Goal: Transaction & Acquisition: Purchase product/service

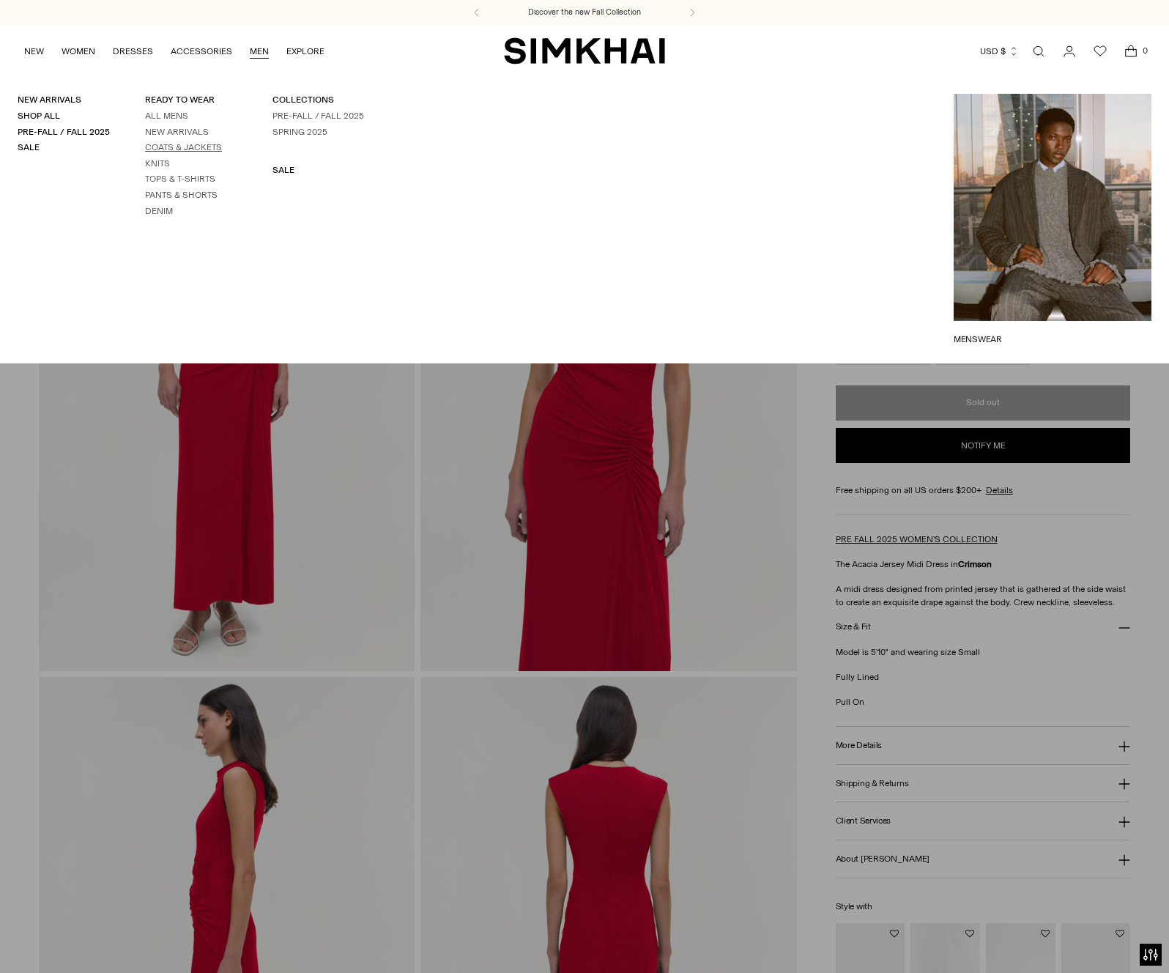
click at [181, 146] on link "Coats & Jackets" at bounding box center [183, 147] width 77 height 10
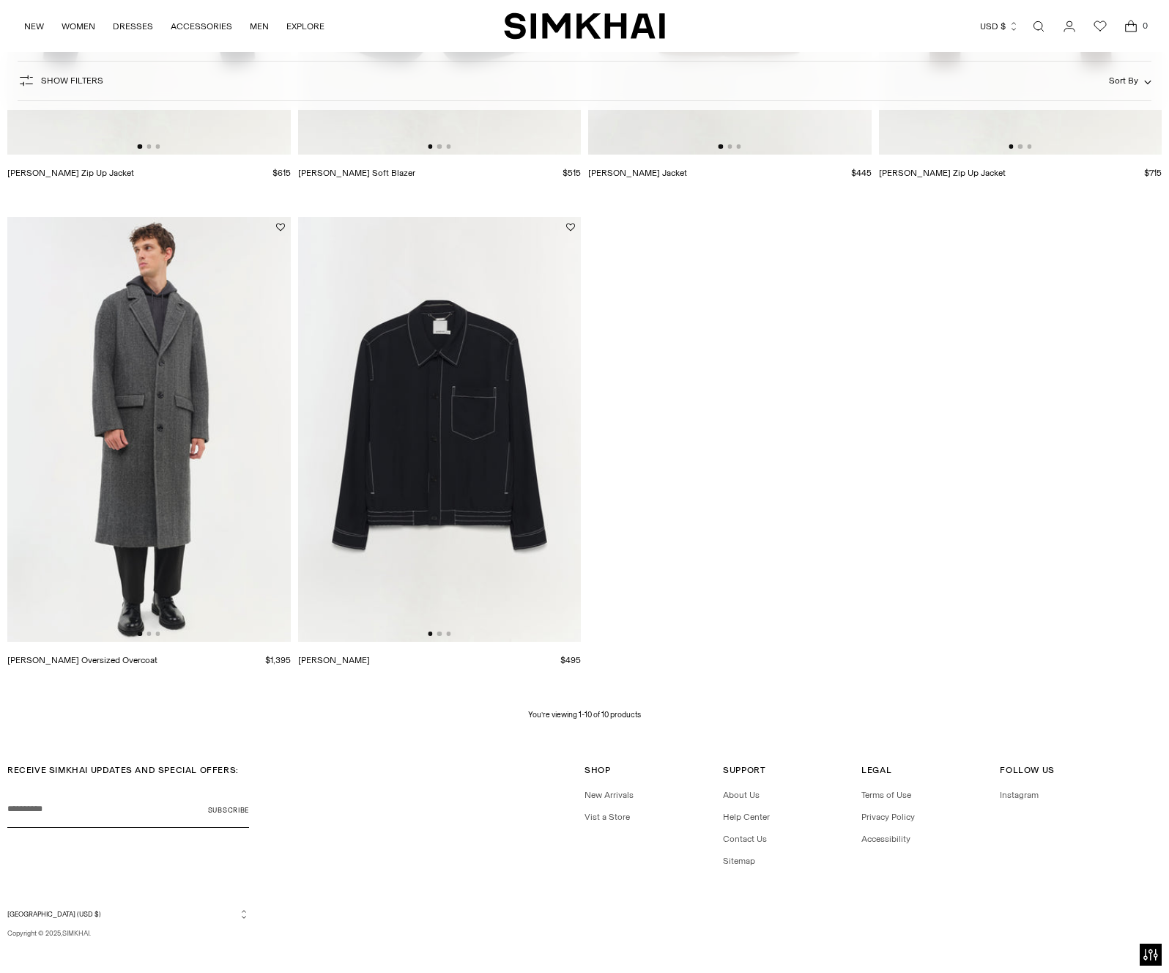
scroll to position [974, 0]
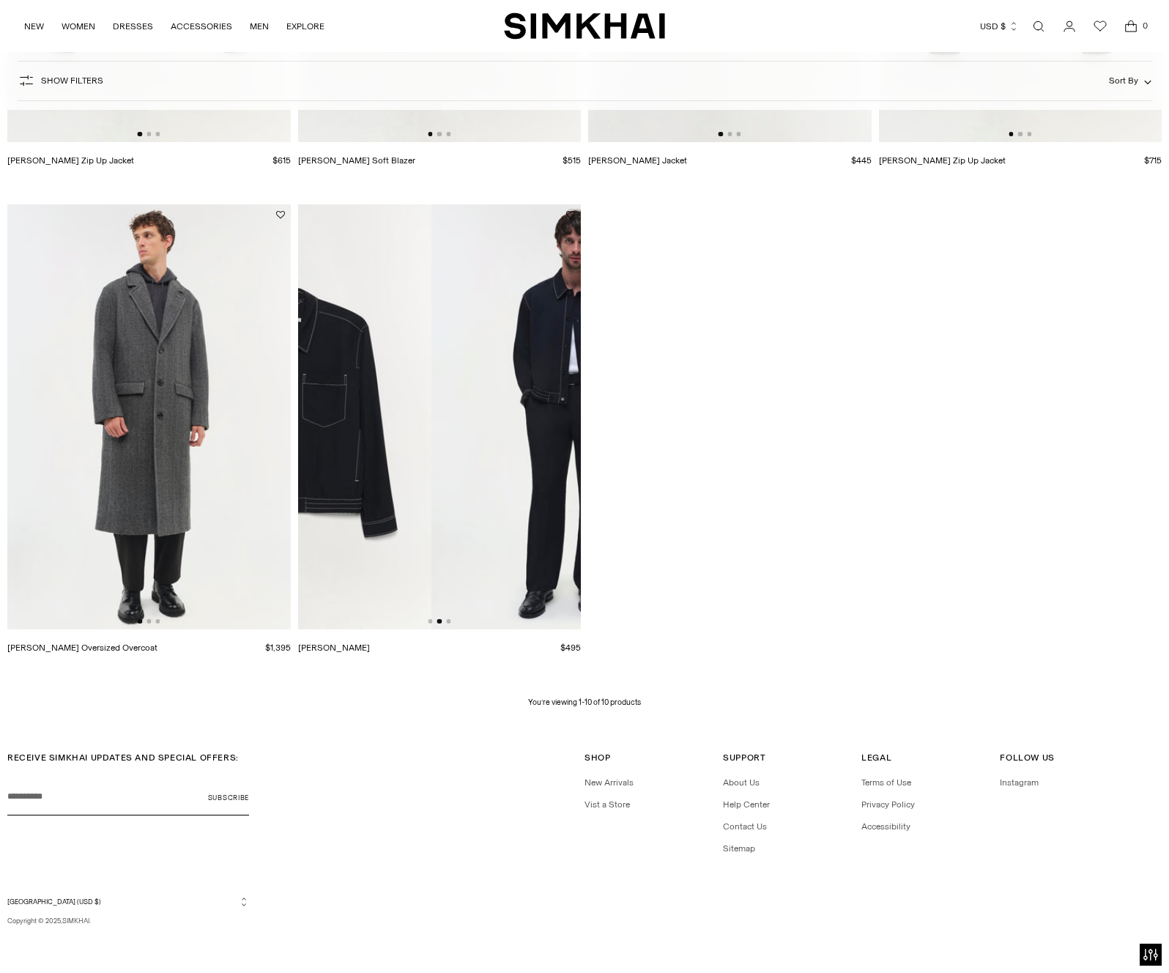
drag, startPoint x: 455, startPoint y: 419, endPoint x: 211, endPoint y: 419, distance: 243.9
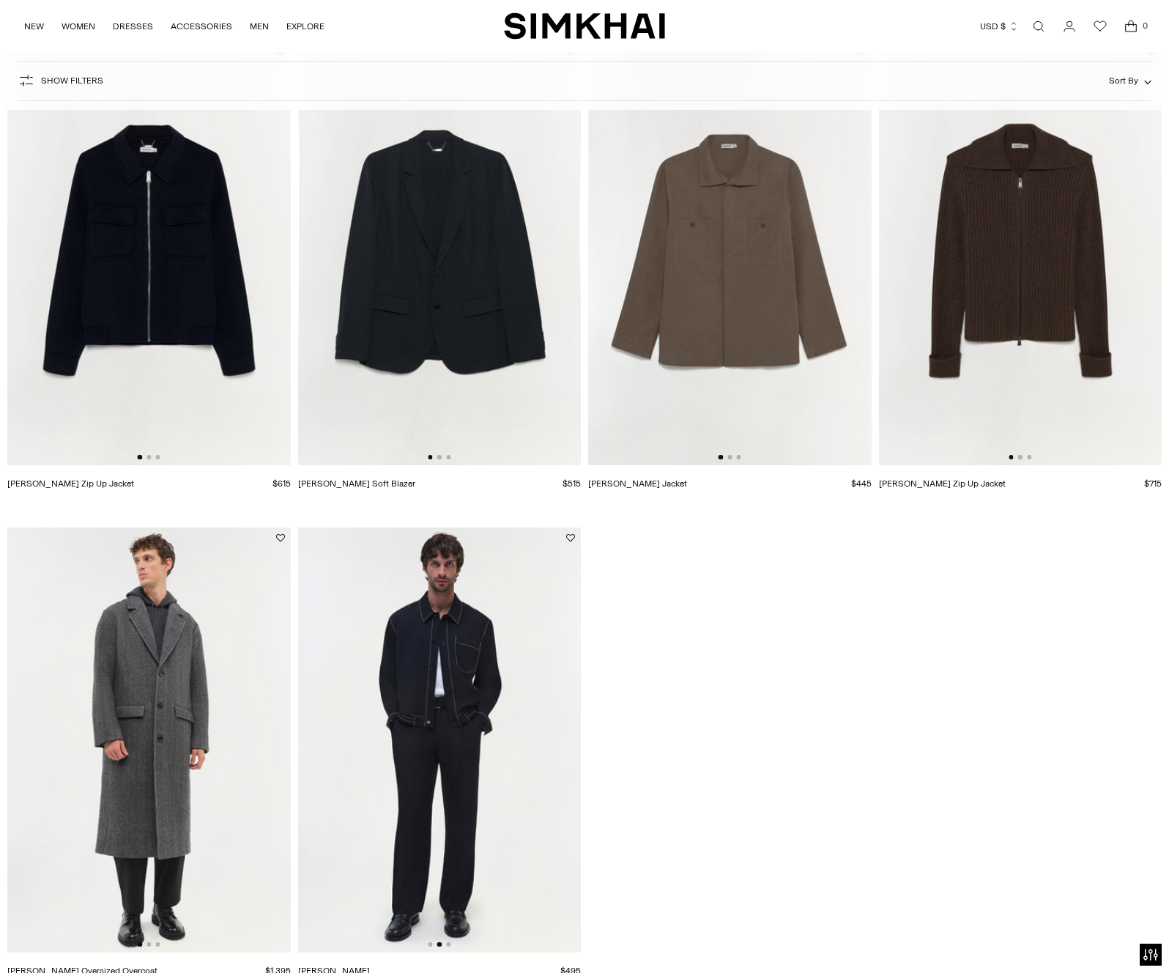
scroll to position [642, 0]
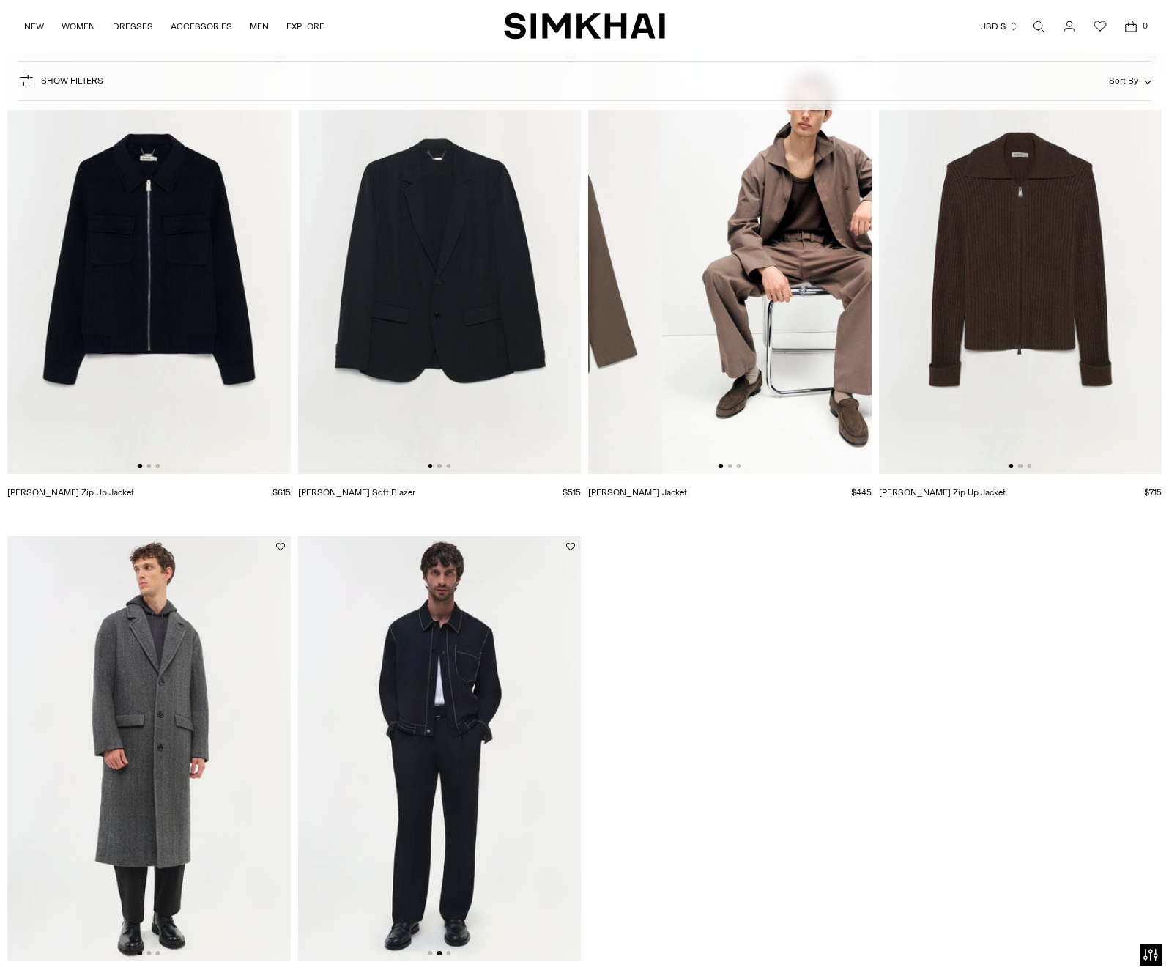
drag, startPoint x: 763, startPoint y: 360, endPoint x: 501, endPoint y: 371, distance: 262.5
click at [502, 371] on div "[PERSON_NAME] Leather Jacket $1,315 Unit price / per" at bounding box center [584, 272] width 1154 height 1442
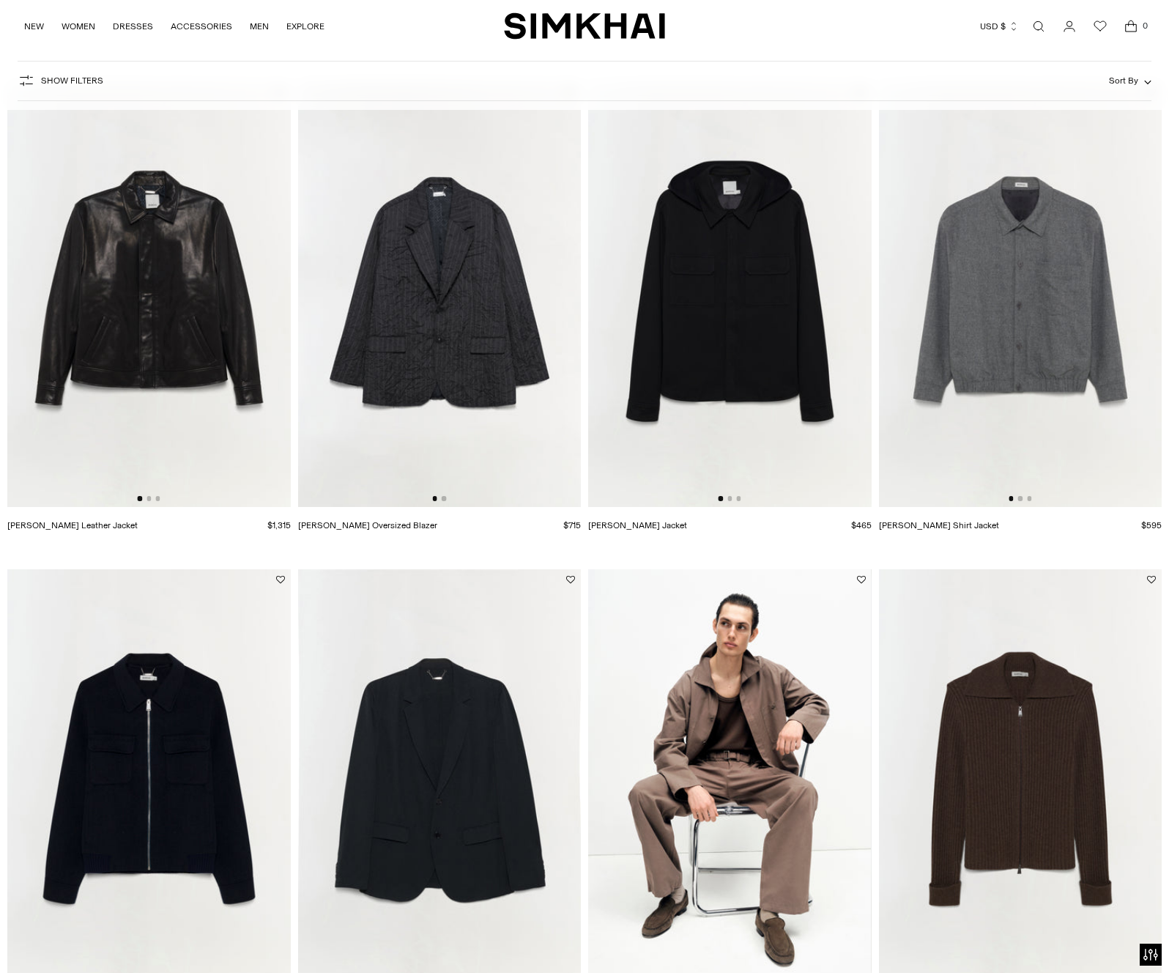
scroll to position [107, 0]
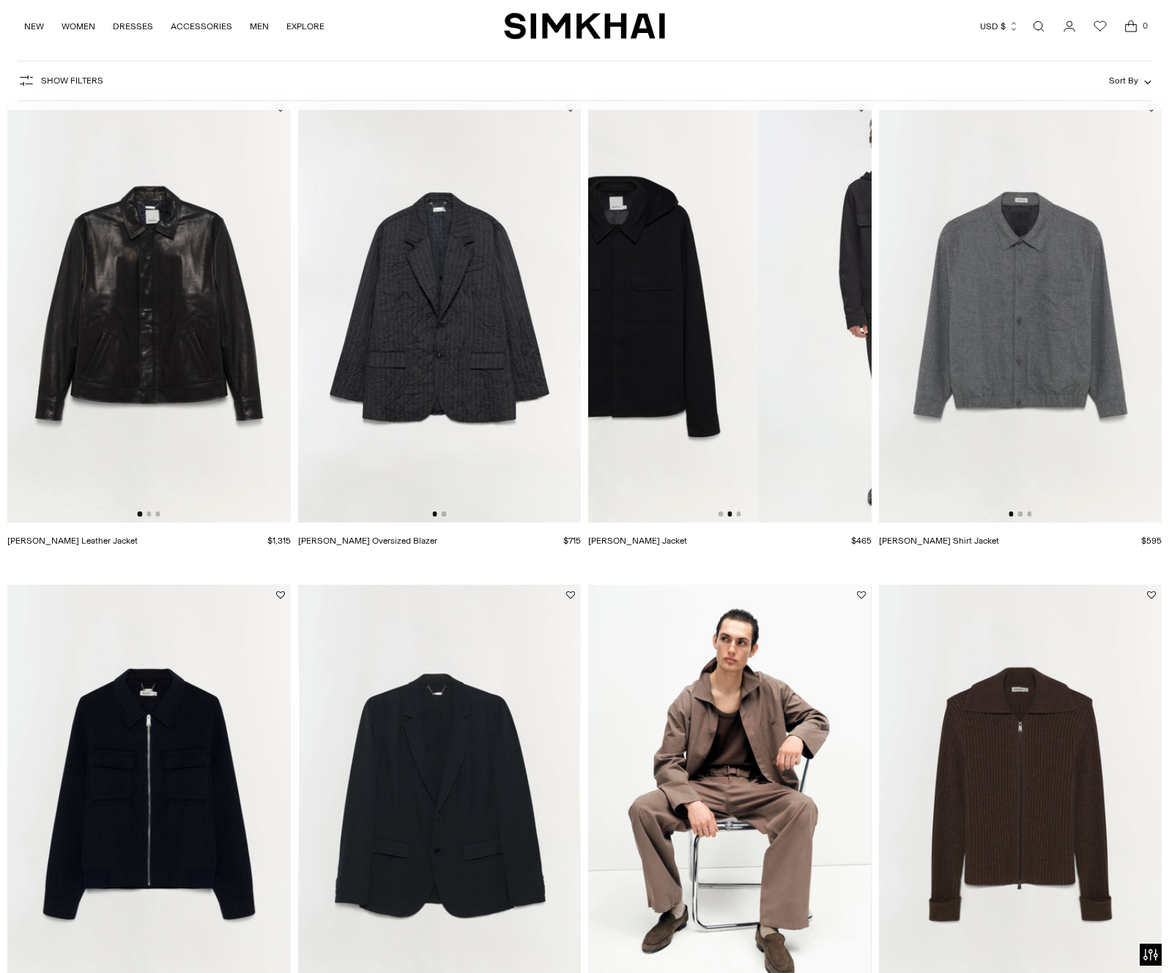
drag, startPoint x: 811, startPoint y: 332, endPoint x: 606, endPoint y: 332, distance: 205.8
click at [606, 332] on img at bounding box center [616, 309] width 283 height 425
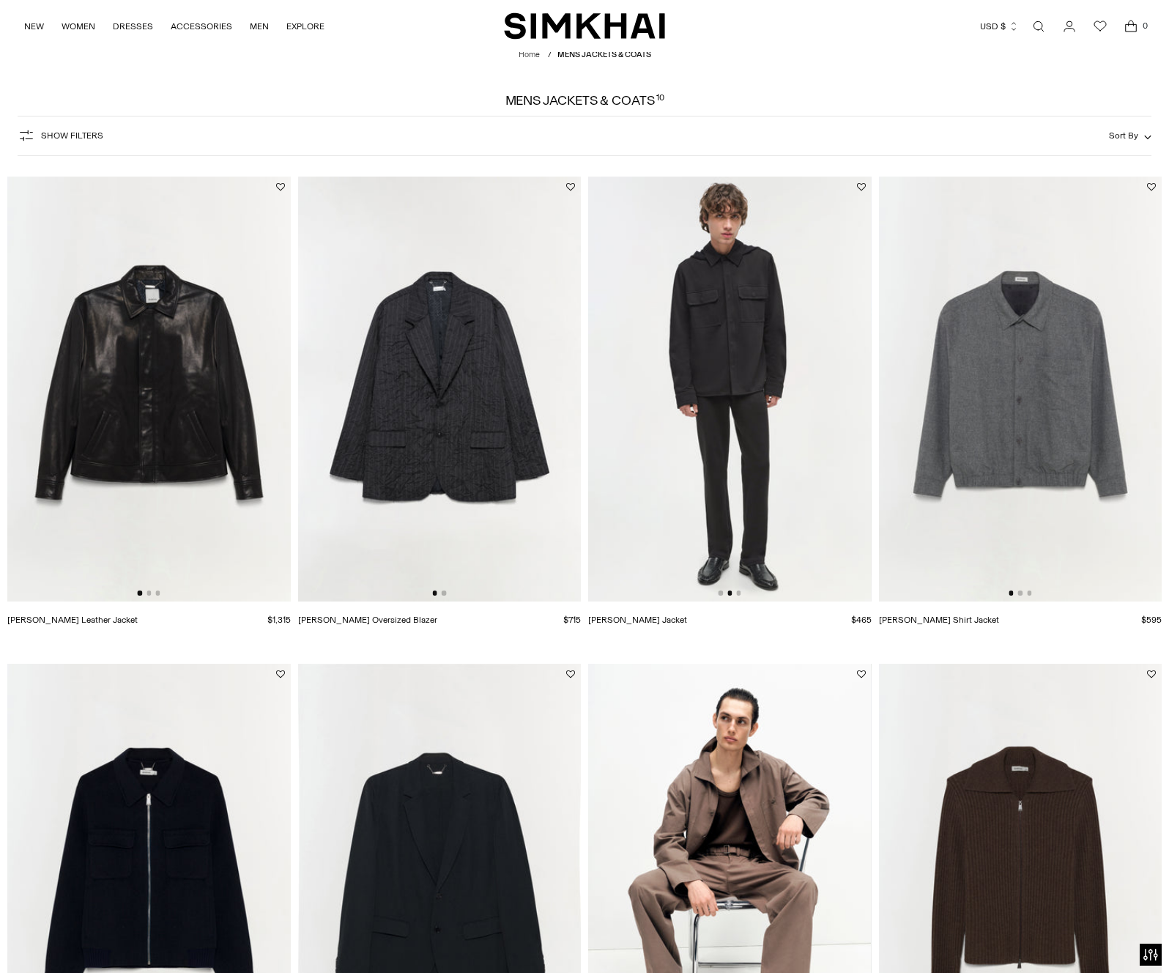
scroll to position [0, 0]
